Goal: Register for event/course

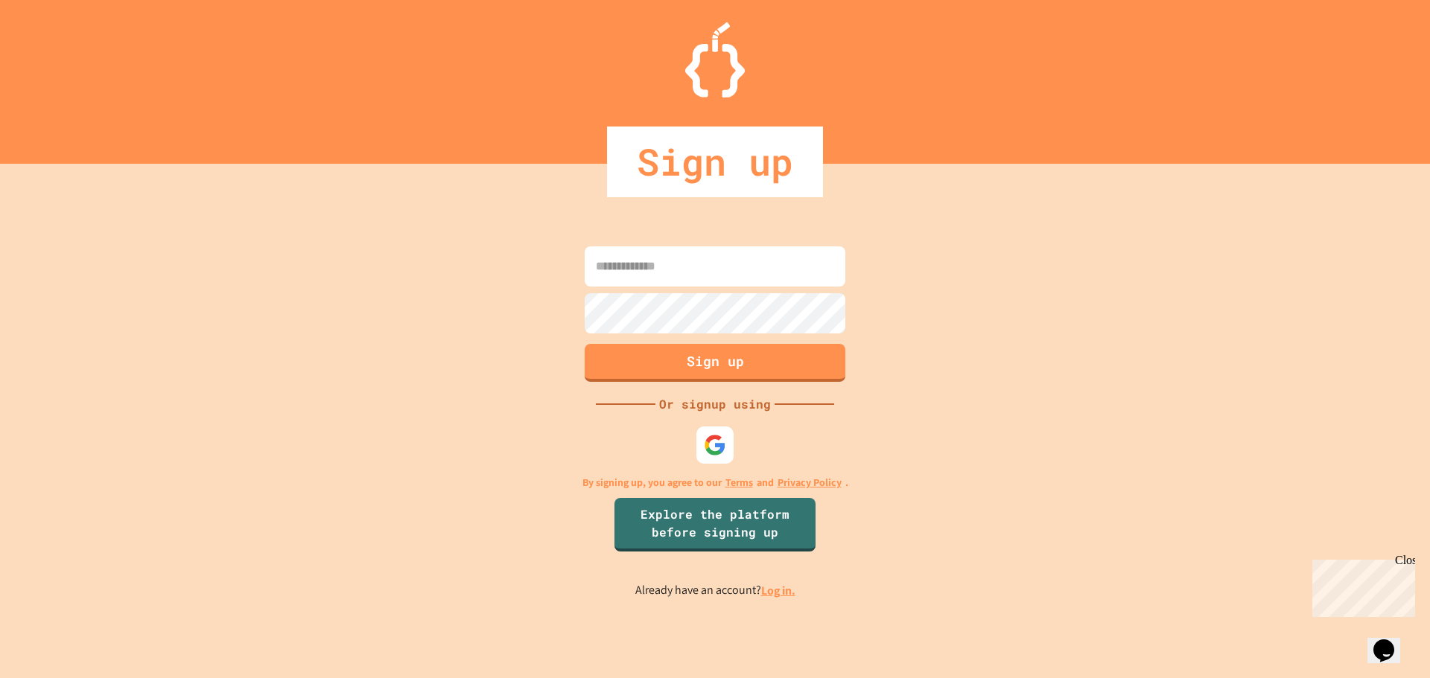
click at [723, 163] on div "Sign up" at bounding box center [715, 162] width 216 height 71
click at [709, 447] on img at bounding box center [715, 445] width 25 height 25
click at [711, 441] on img at bounding box center [715, 445] width 25 height 25
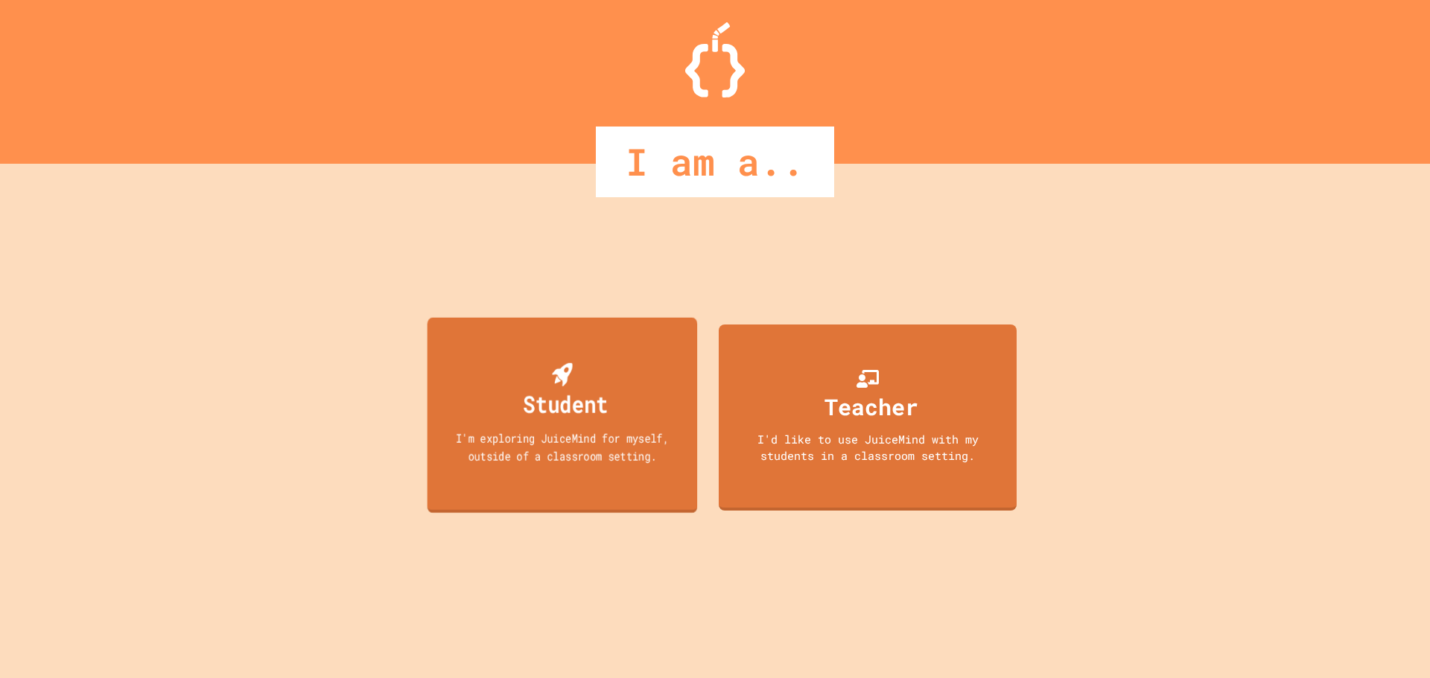
click at [521, 442] on div "I'm exploring JuiceMind for myself, outside of a classroom setting." at bounding box center [562, 446] width 243 height 35
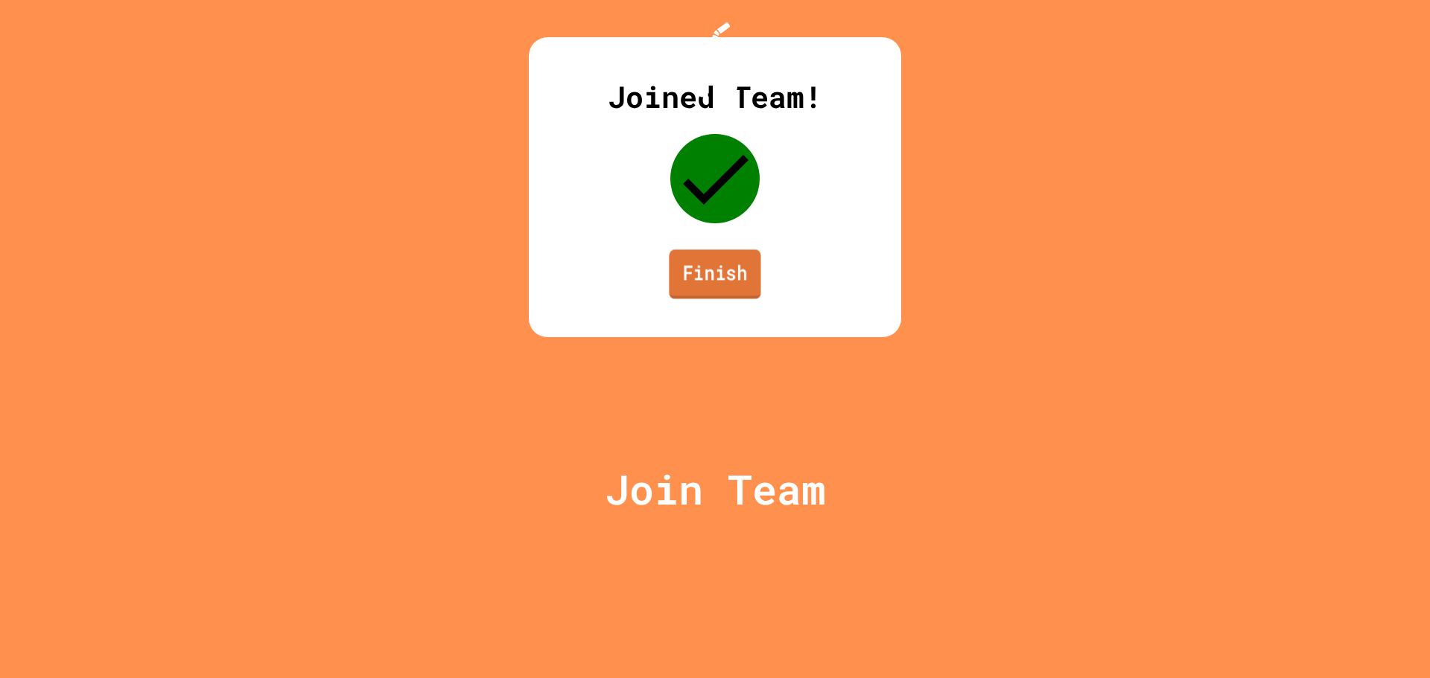
click at [701, 299] on link "Finish" at bounding box center [715, 273] width 92 height 49
